Goal: Task Accomplishment & Management: Use online tool/utility

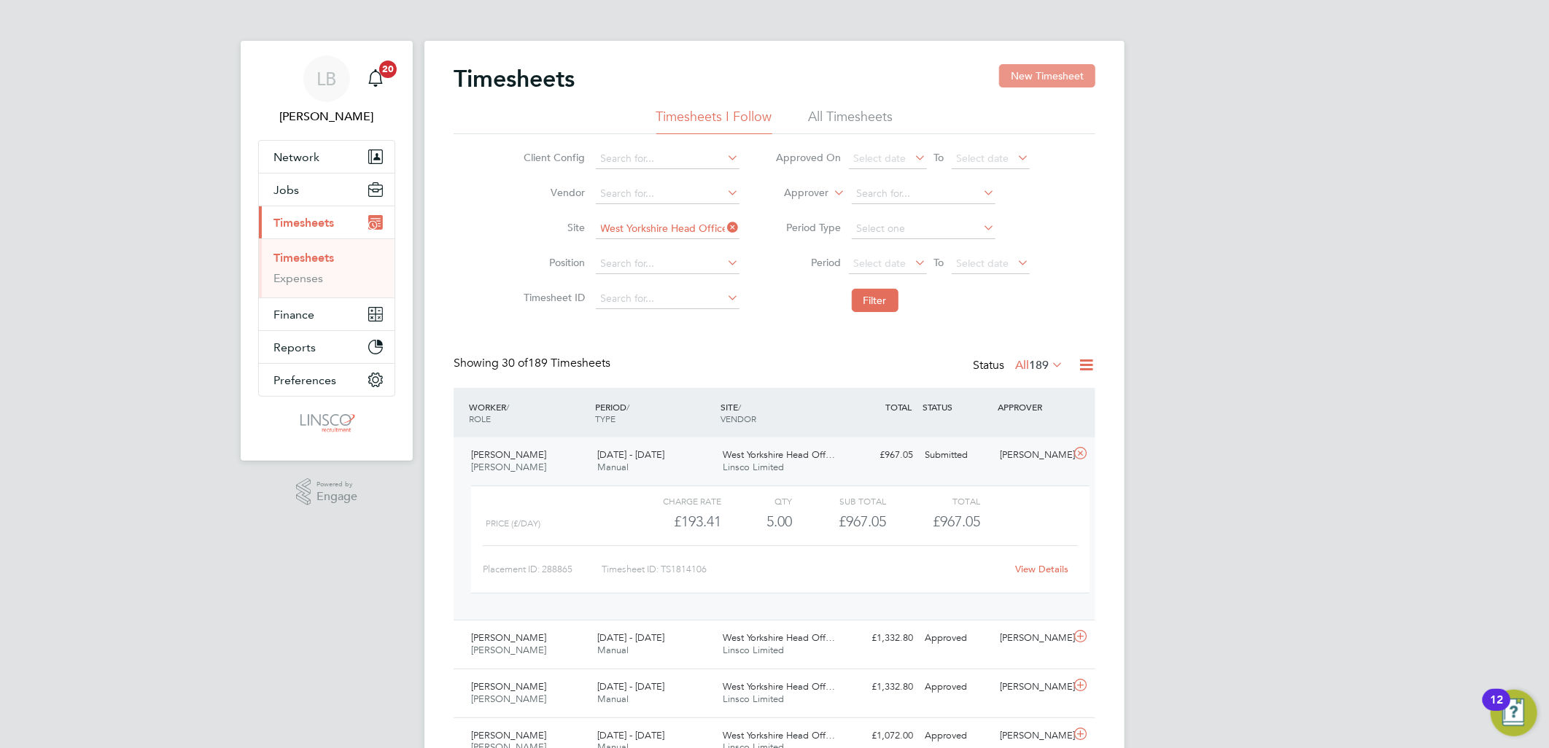
click at [1006, 71] on button "New Timesheet" at bounding box center [1047, 75] width 96 height 23
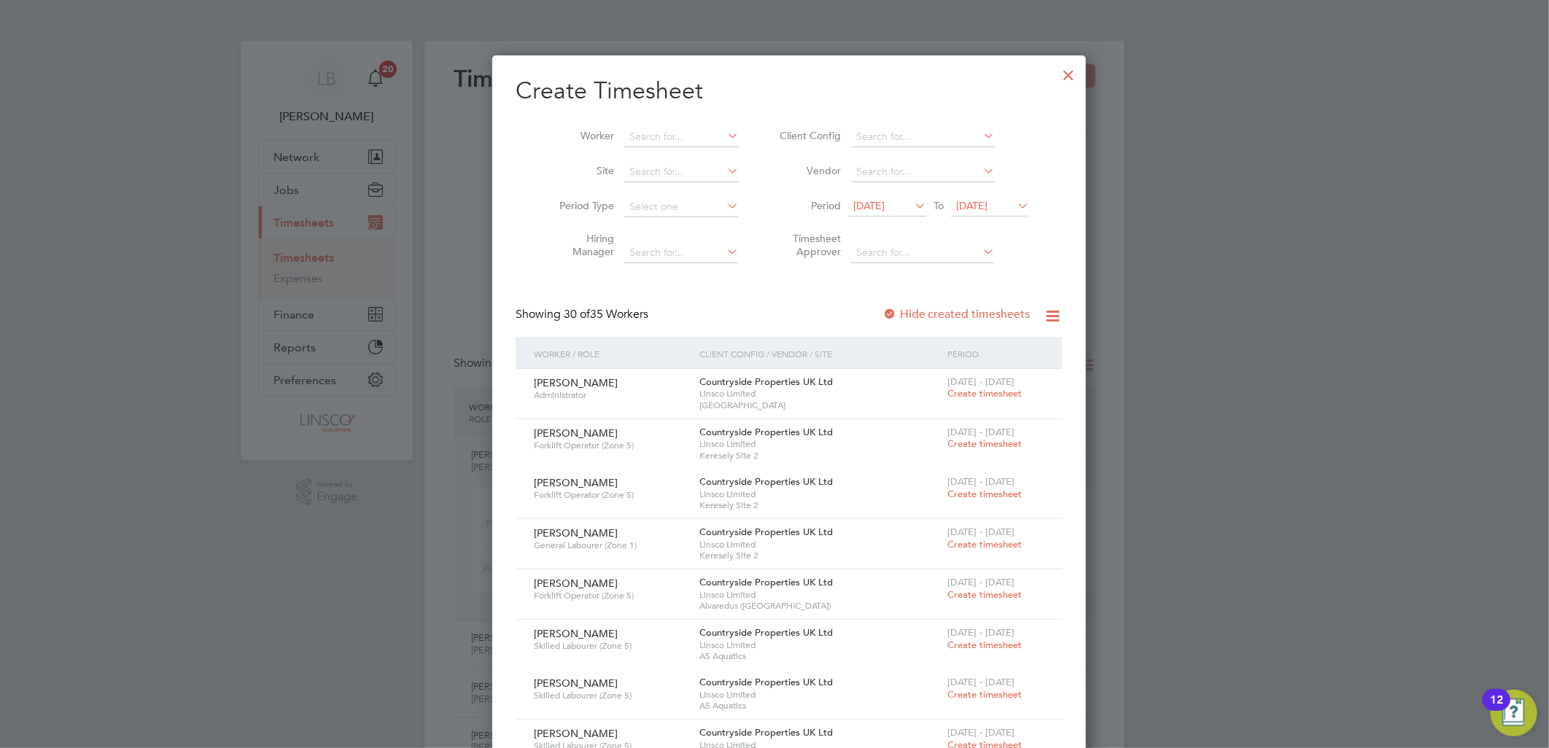
click at [1056, 71] on div at bounding box center [1069, 71] width 26 height 26
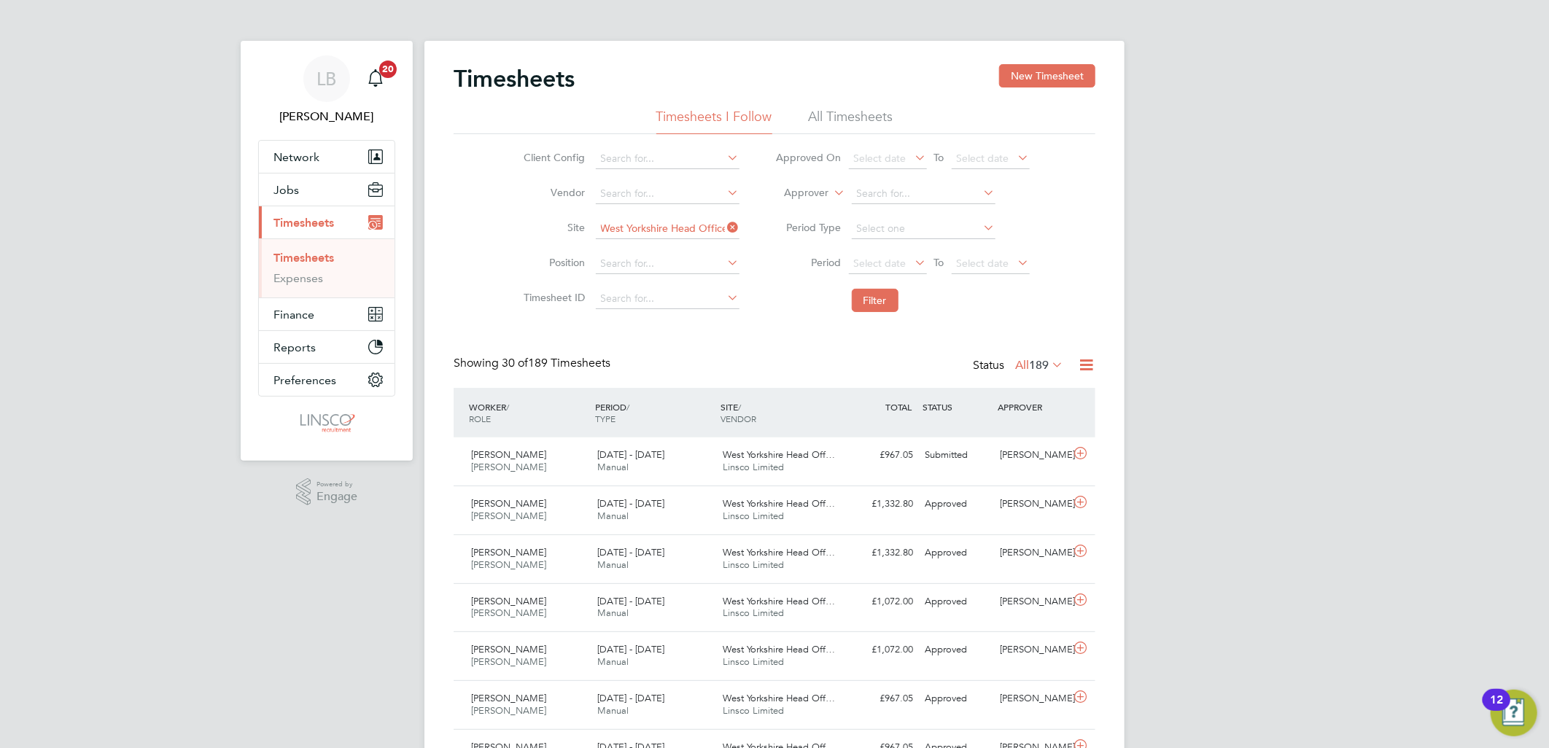
click at [725, 225] on icon at bounding box center [725, 227] width 0 height 20
click at [871, 255] on span "Select date" at bounding box center [888, 265] width 78 height 20
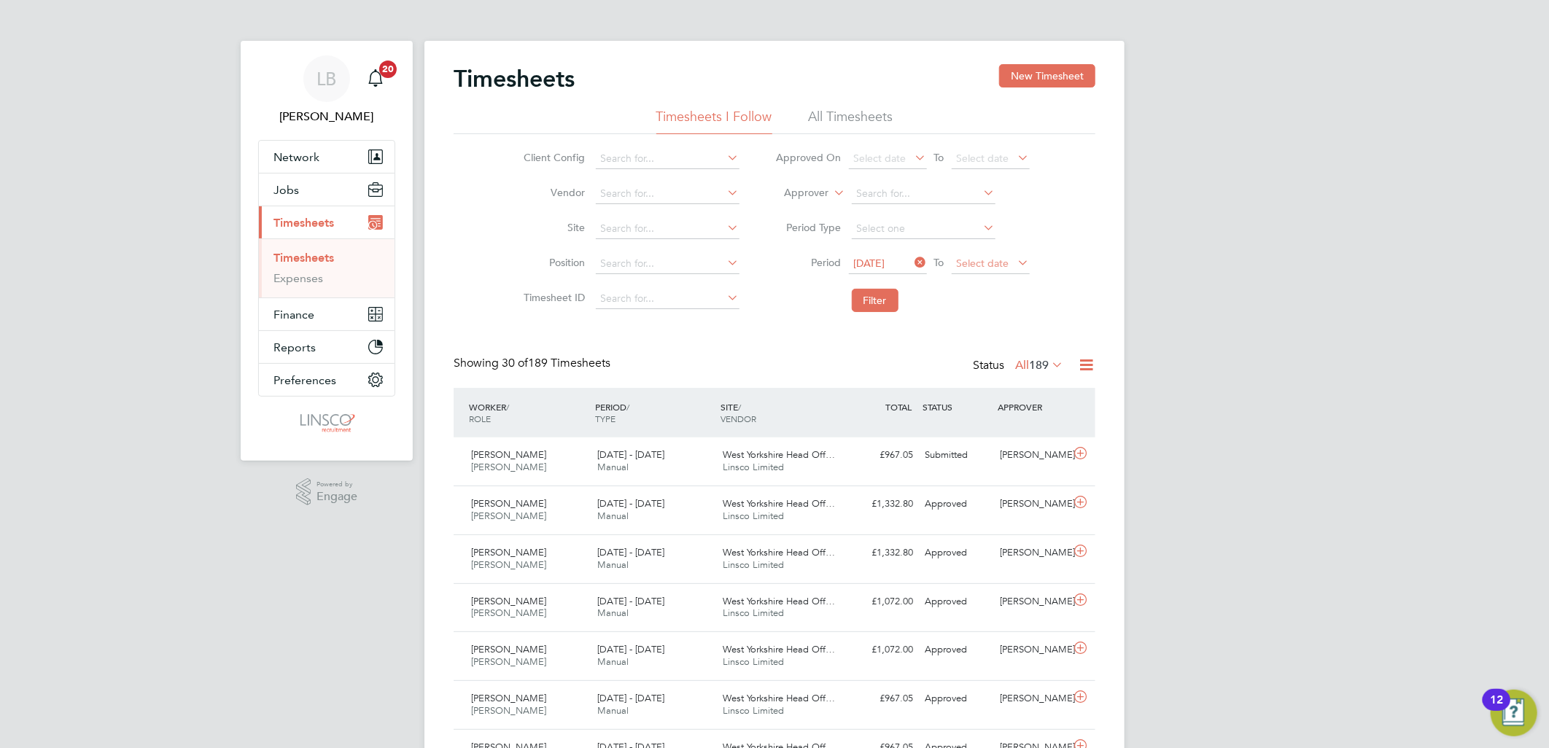
click at [994, 260] on span "Select date" at bounding box center [983, 263] width 53 height 13
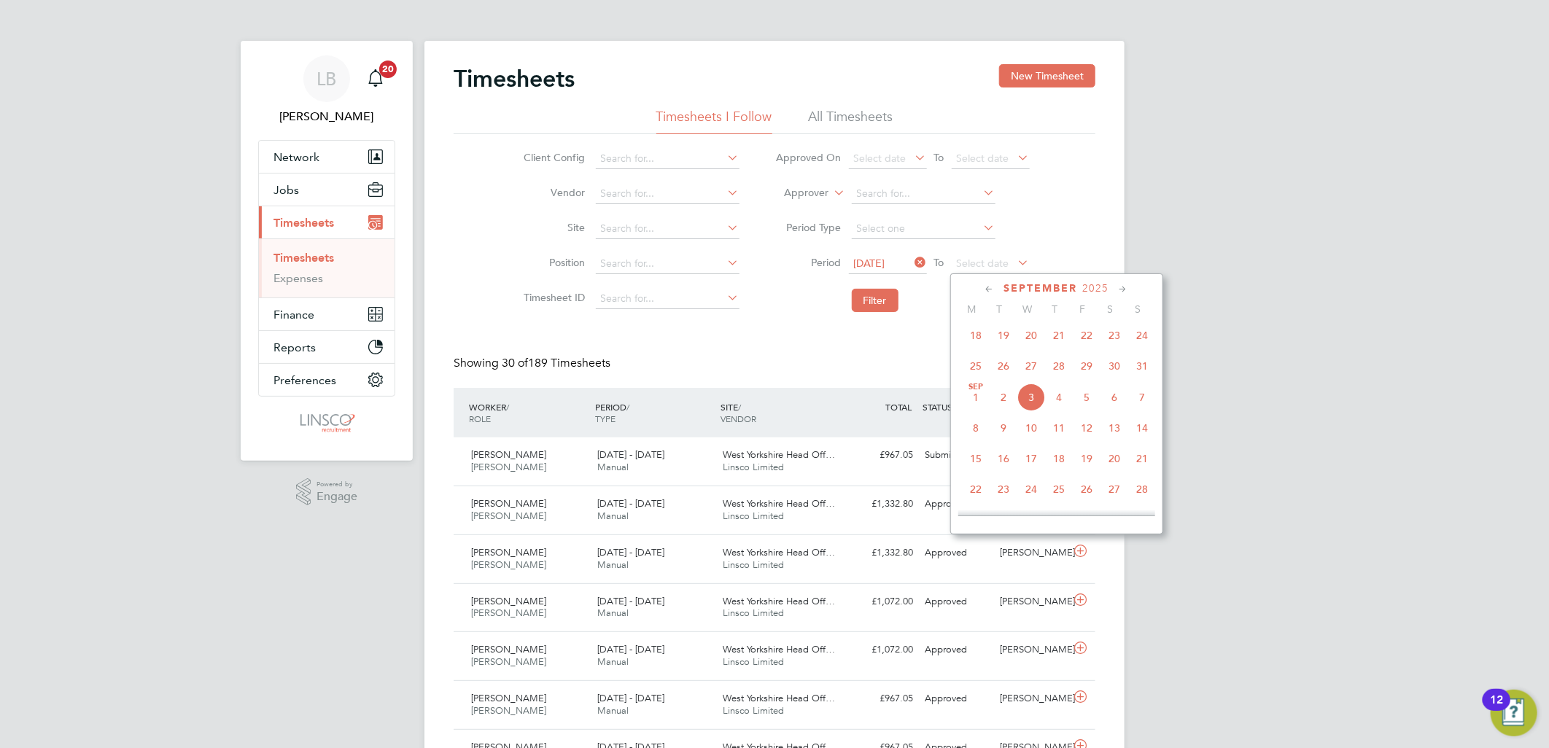
click at [1147, 376] on span "31" at bounding box center [1142, 366] width 28 height 28
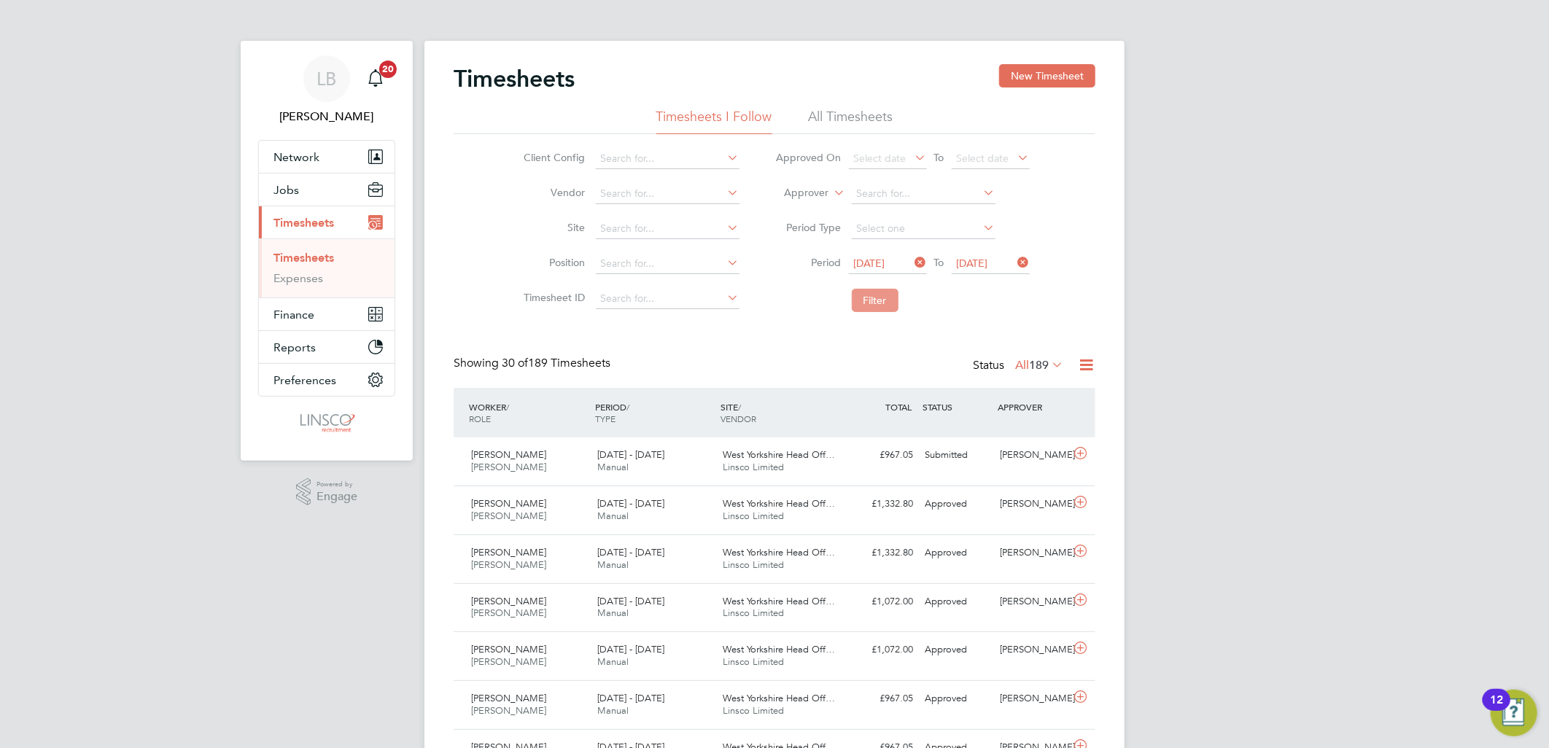
click at [866, 298] on button "Filter" at bounding box center [875, 300] width 47 height 23
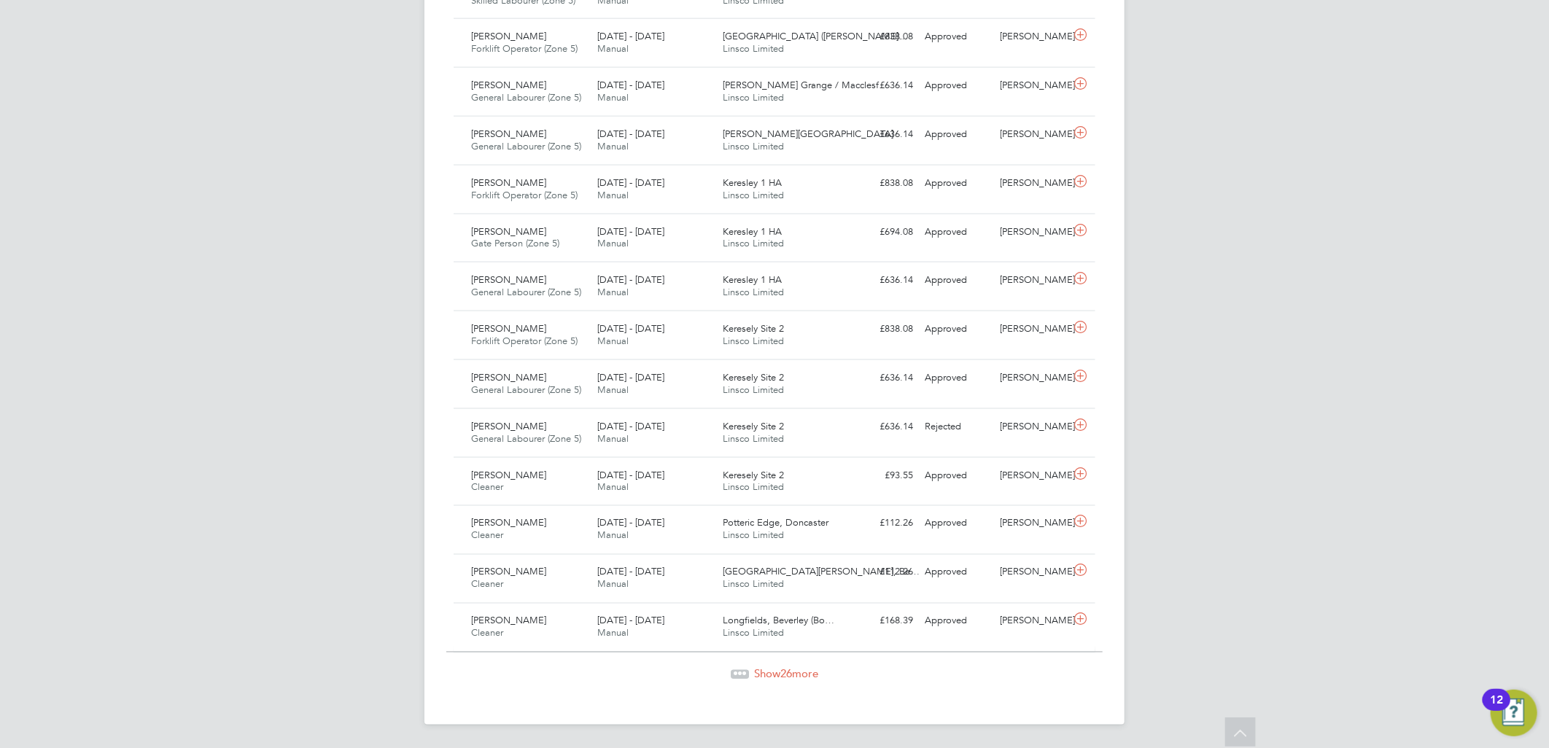
click at [764, 669] on span "Show 26 more" at bounding box center [786, 674] width 64 height 14
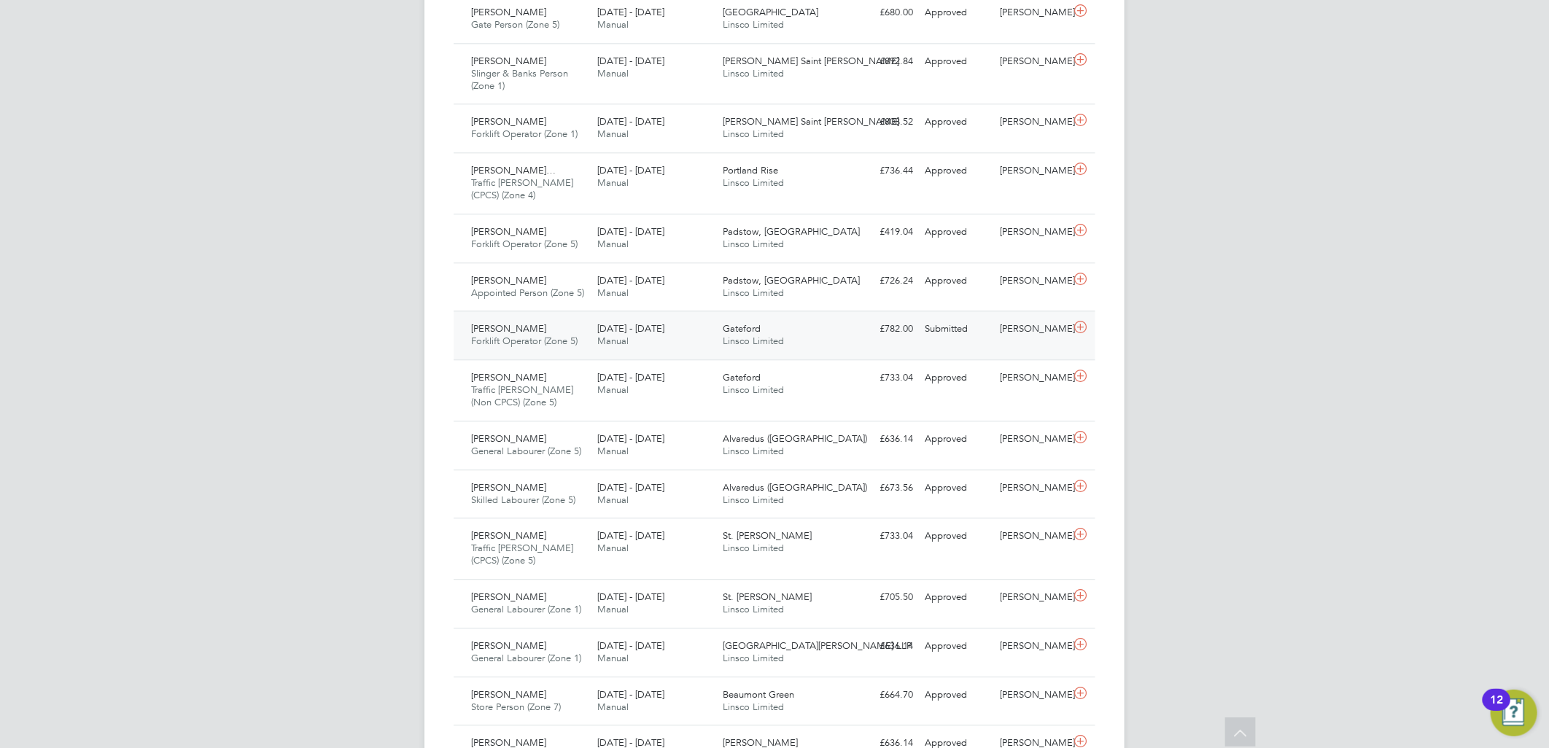
click at [734, 322] on div "Gateford Linsco Limited" at bounding box center [781, 335] width 126 height 36
